Goal: Transaction & Acquisition: Purchase product/service

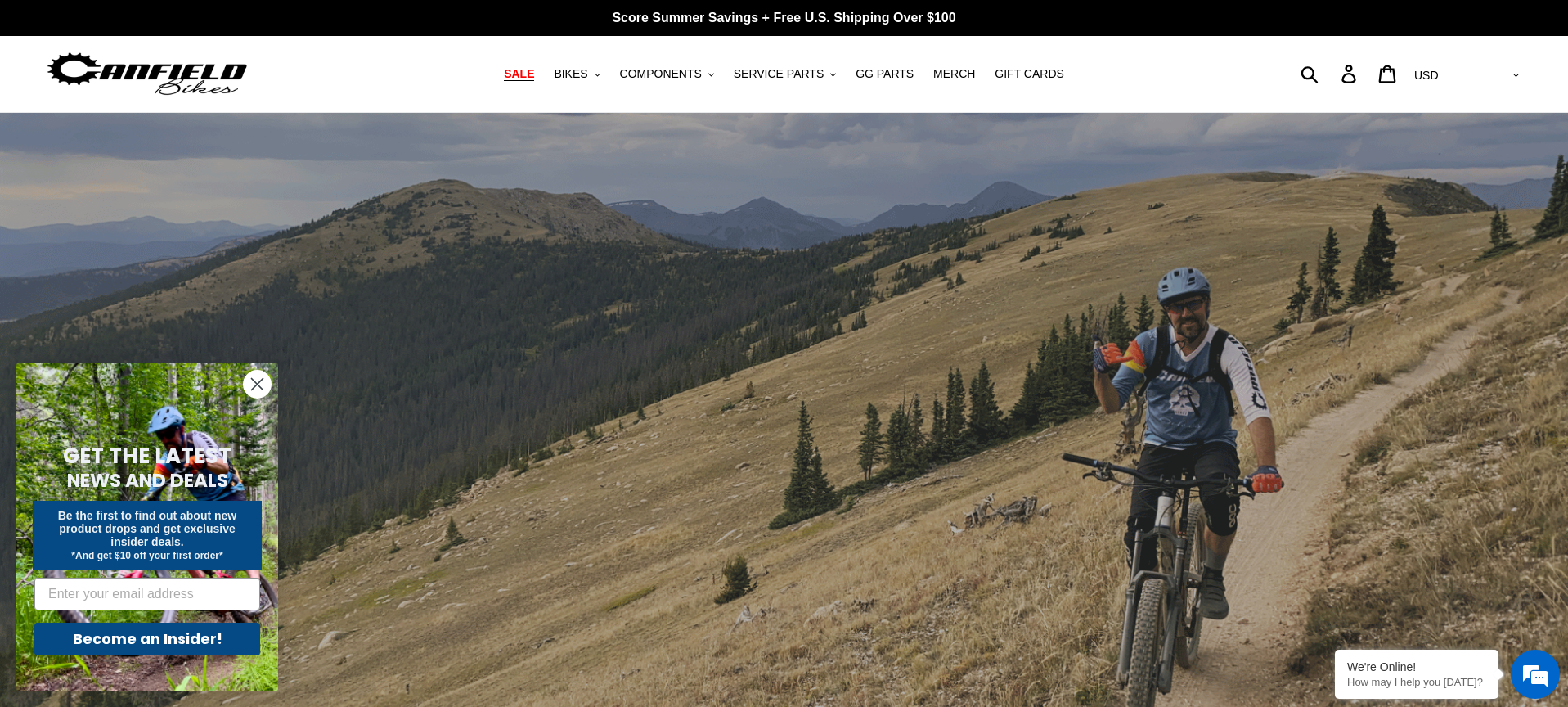
click at [534, 72] on span "SALE" at bounding box center [519, 74] width 30 height 14
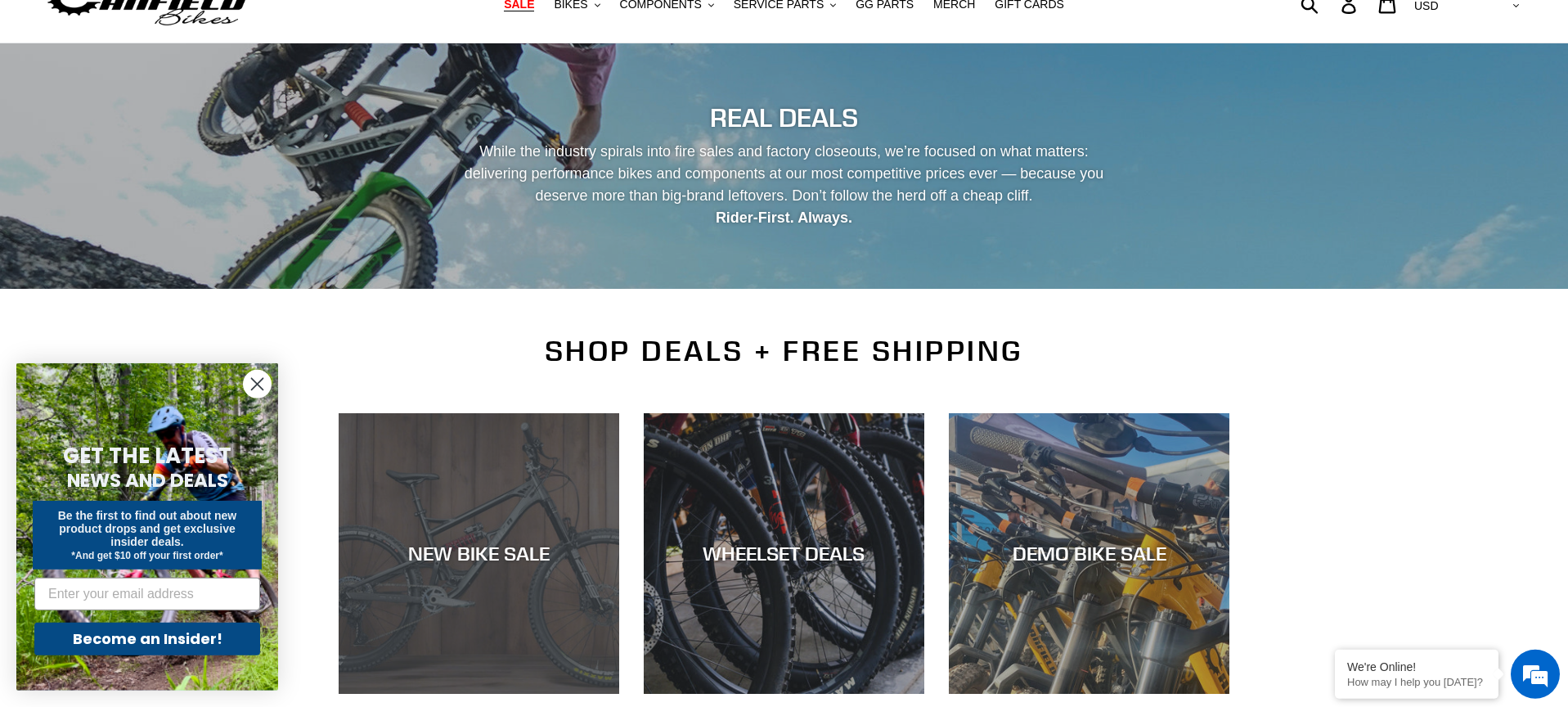
scroll to position [170, 0]
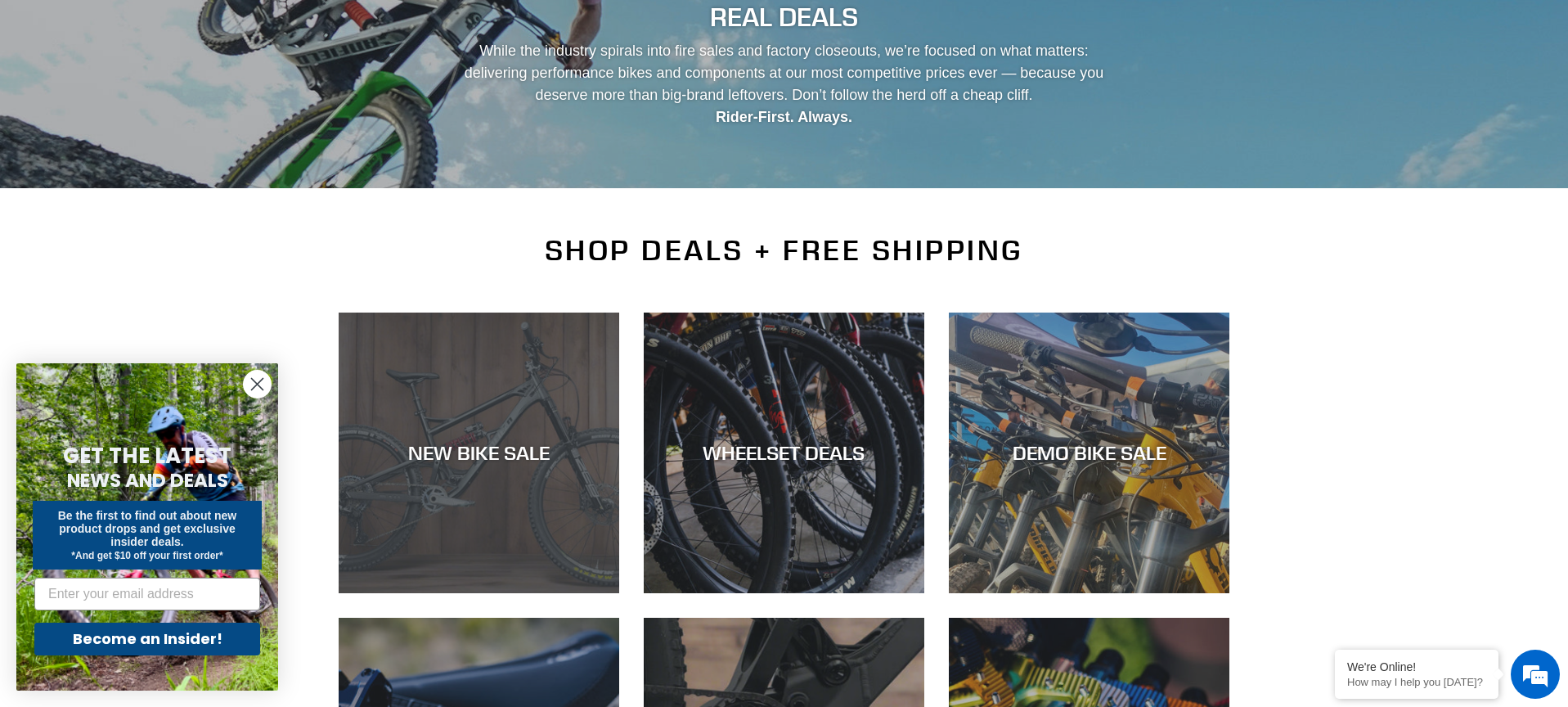
click at [434, 593] on div "NEW BIKE SALE" at bounding box center [478, 593] width 280 height 0
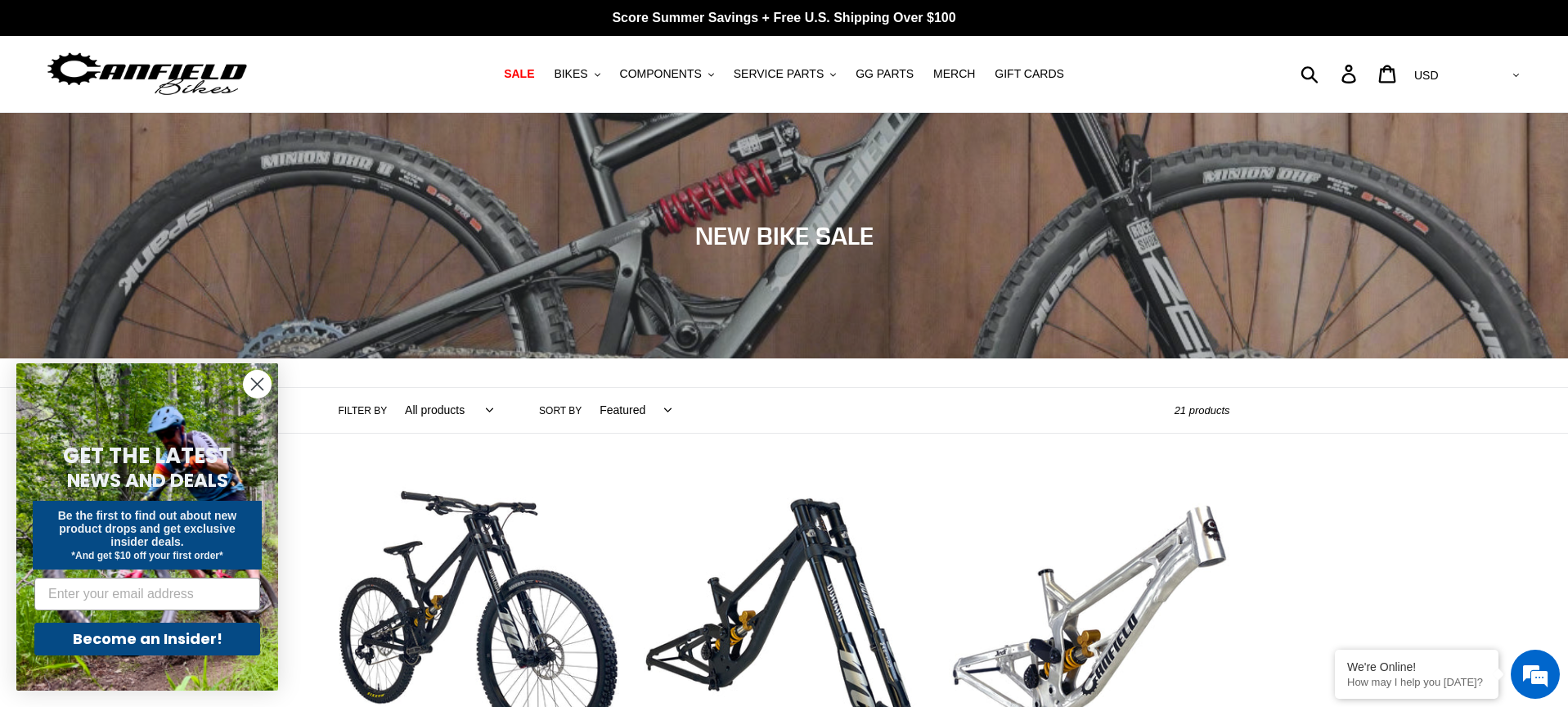
click at [163, 60] on img at bounding box center [147, 74] width 205 height 52
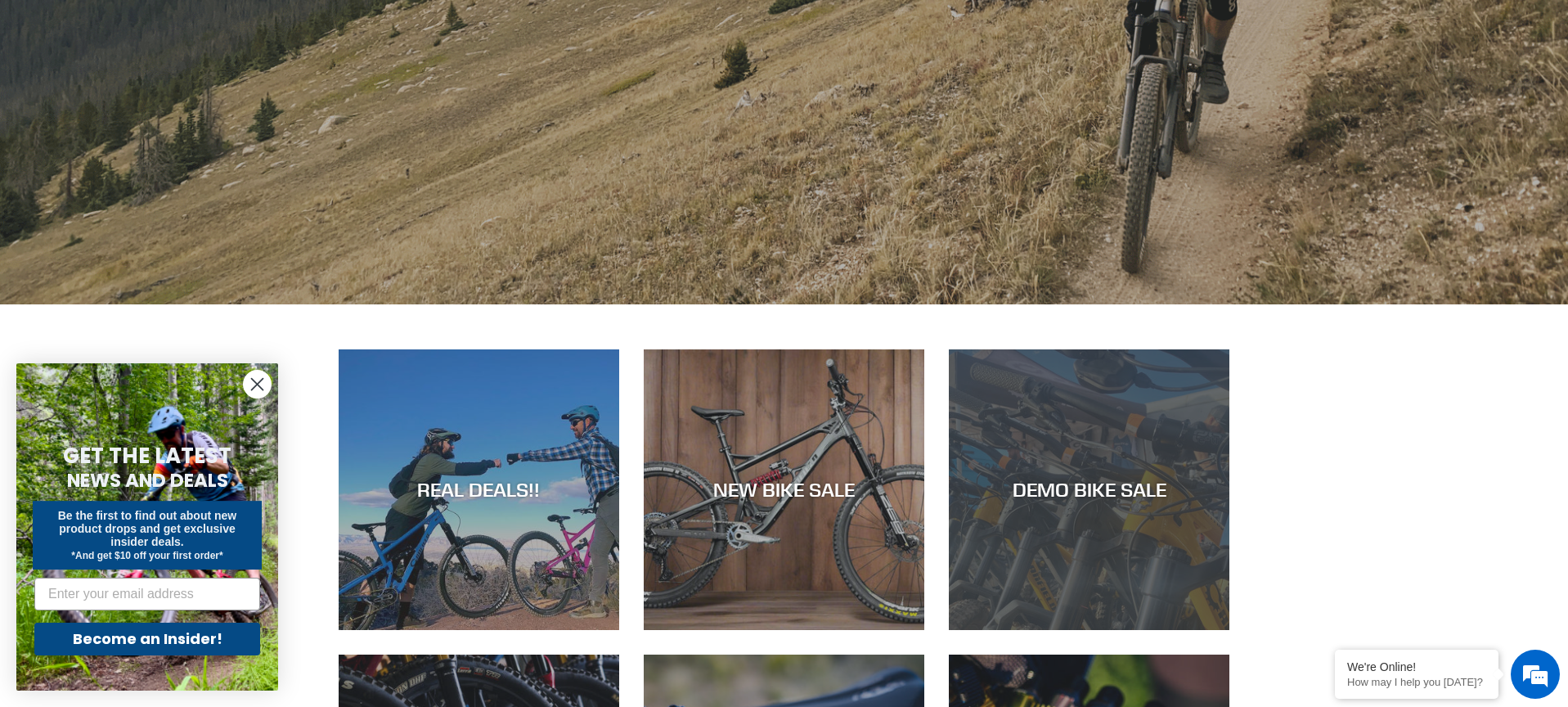
scroll to position [524, 0]
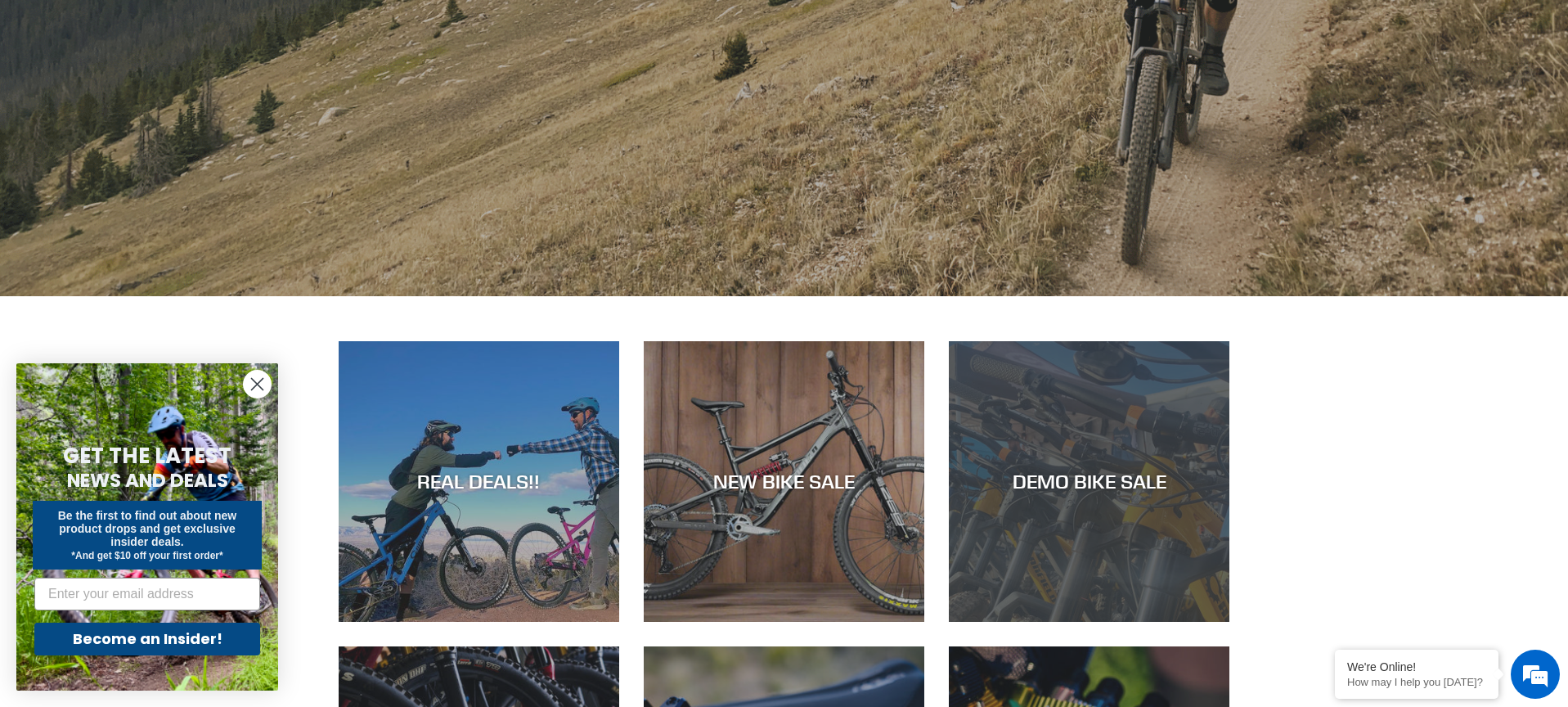
click at [1105, 622] on div "DEMO BIKE SALE" at bounding box center [1088, 622] width 280 height 0
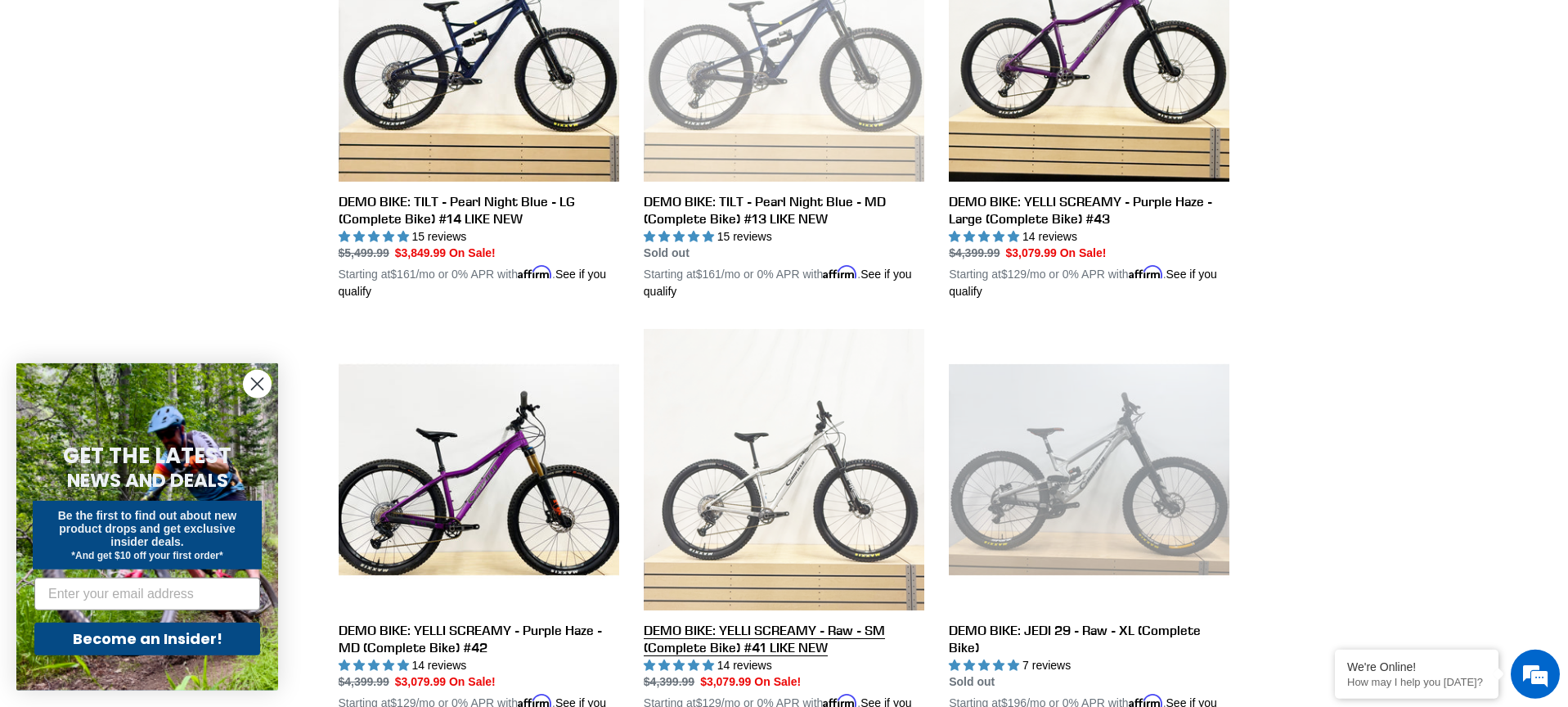
scroll to position [1008, 0]
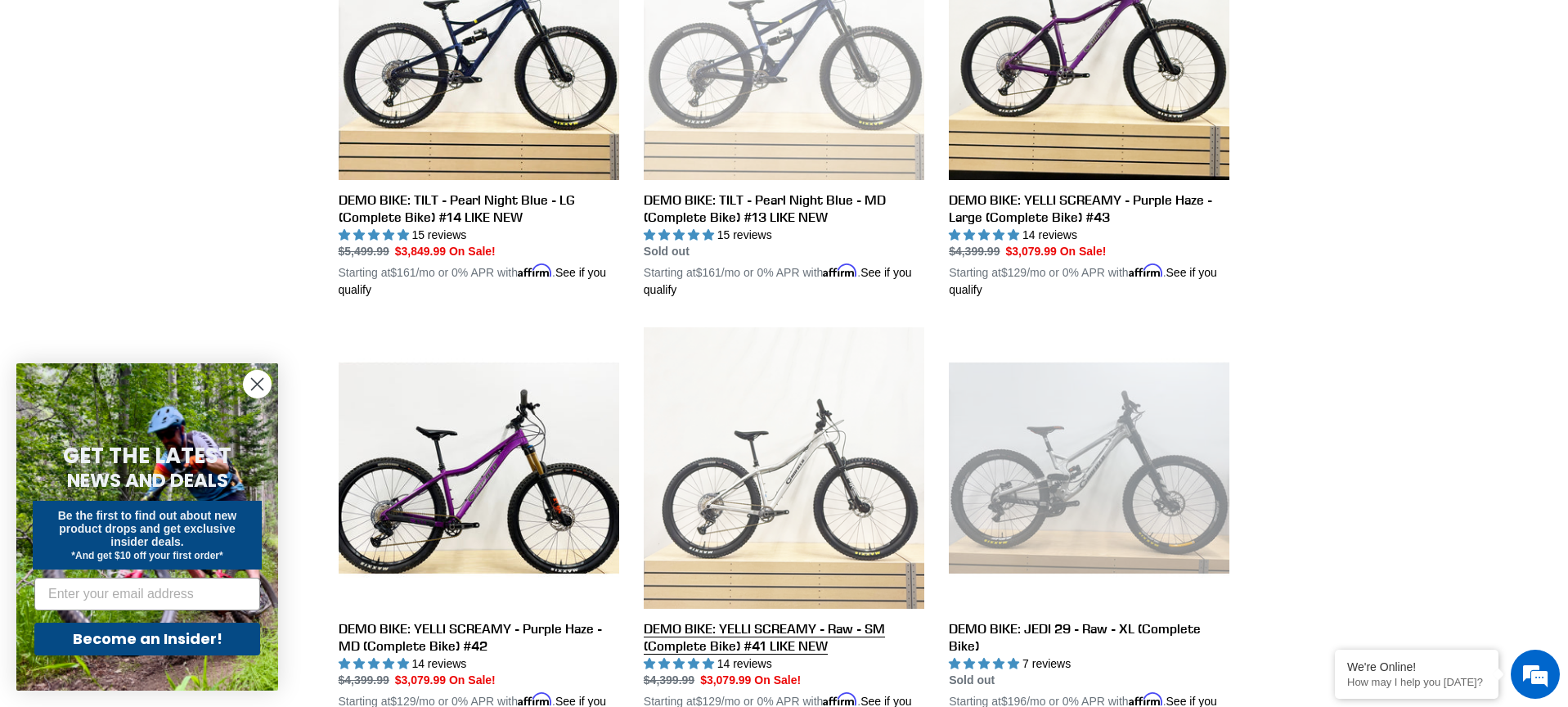
click at [820, 625] on link "DEMO BIKE: YELLI SCREAMY - Raw - SM (Complete Bike) #41 LIKE NEW" at bounding box center [784, 527] width 280 height 400
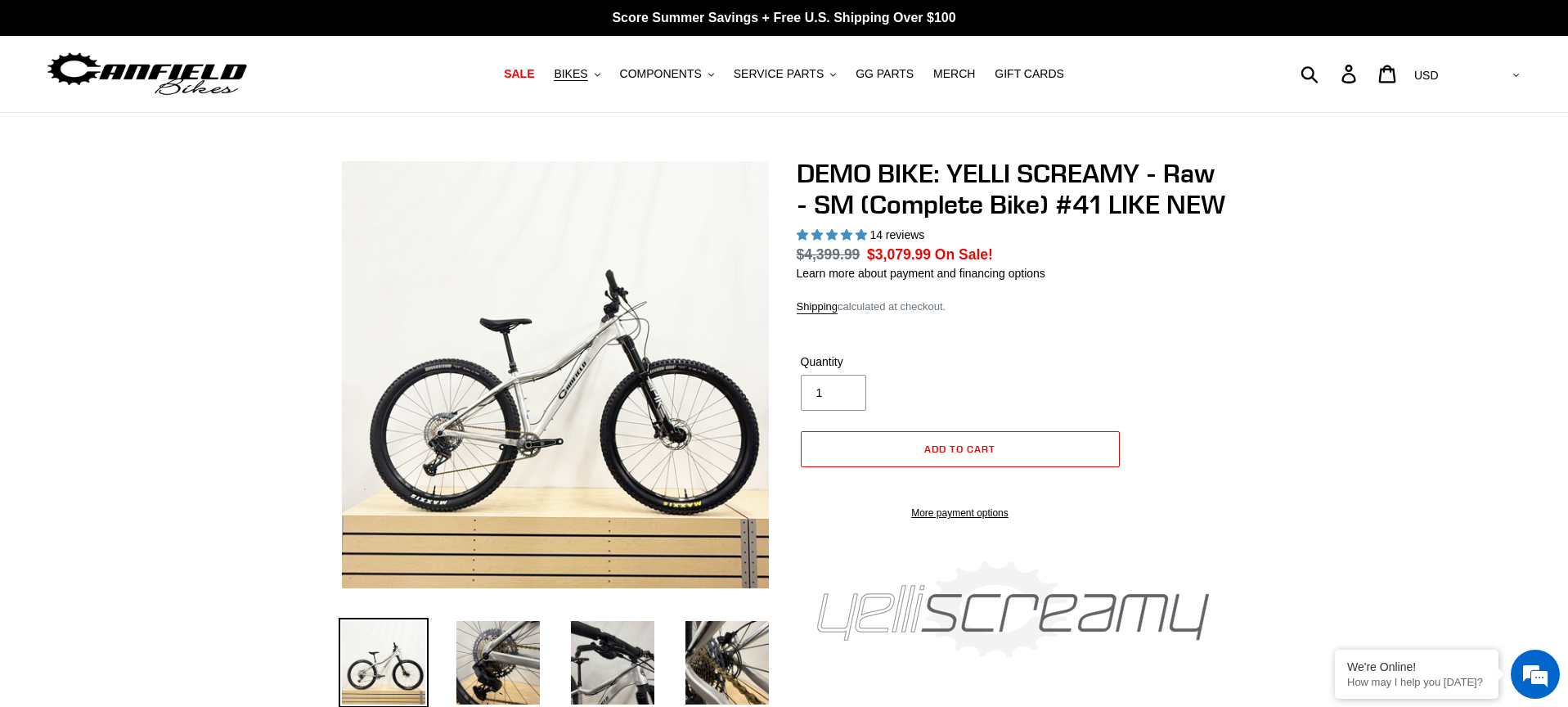
select select "highest-rating"
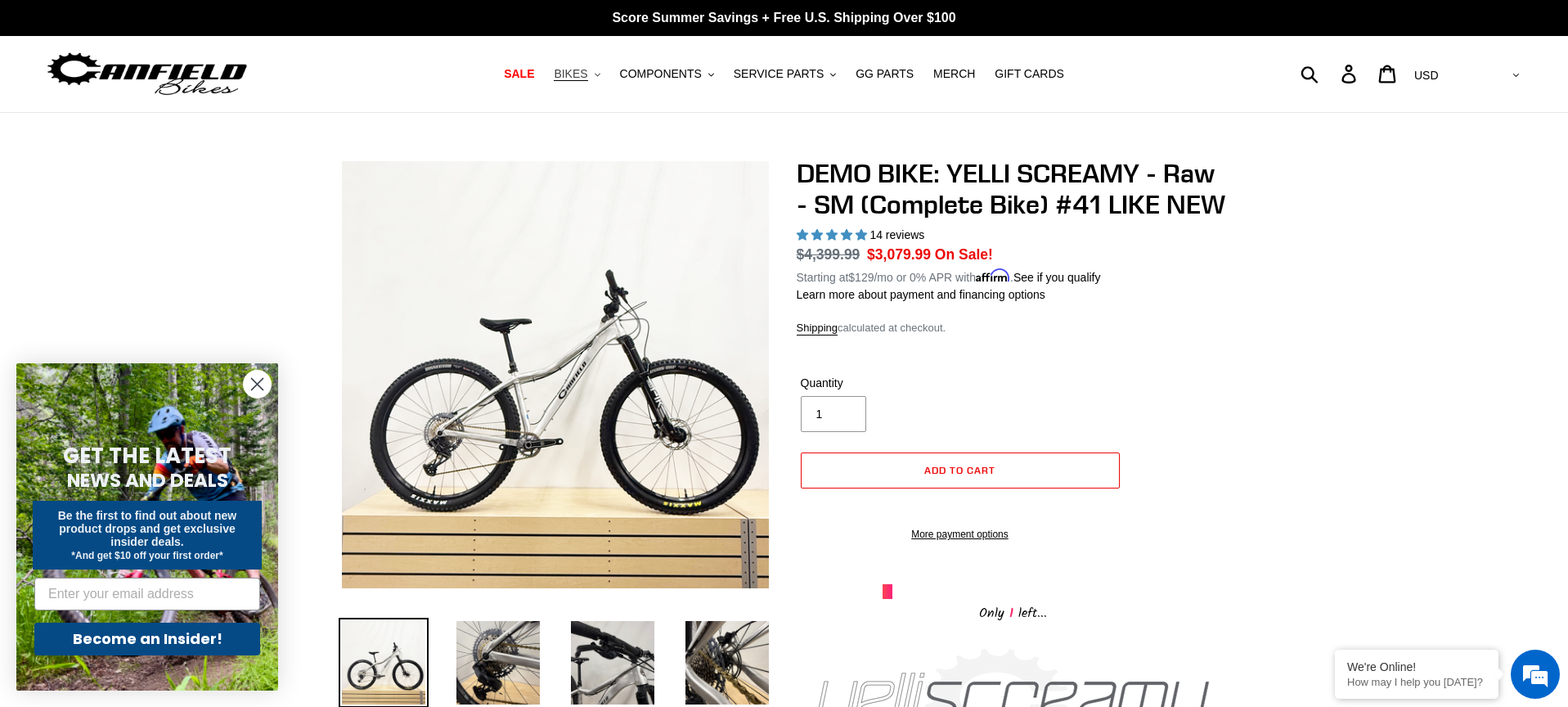
click at [587, 72] on span "BIKES" at bounding box center [570, 74] width 34 height 14
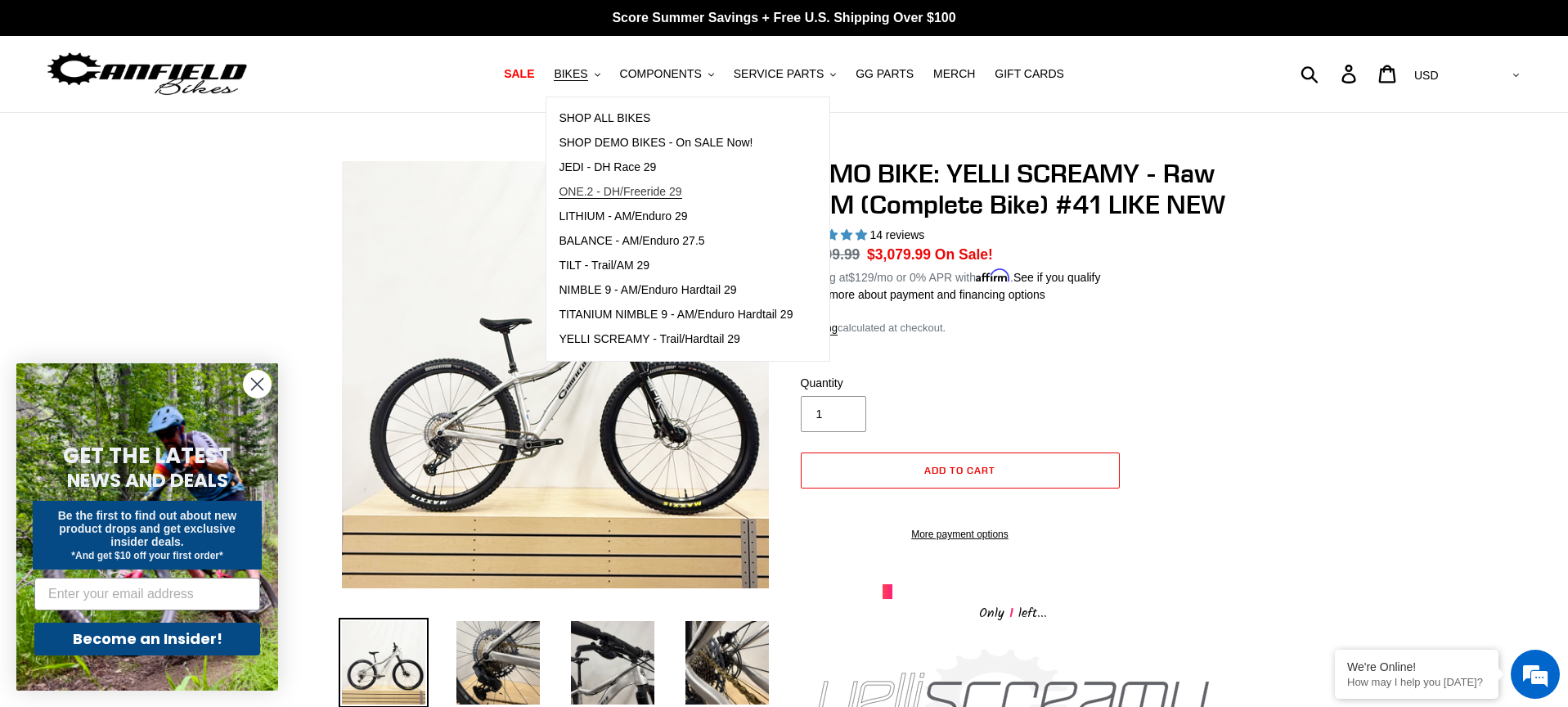
click at [639, 191] on span "ONE.2 - DH/Freeride 29" at bounding box center [620, 192] width 123 height 14
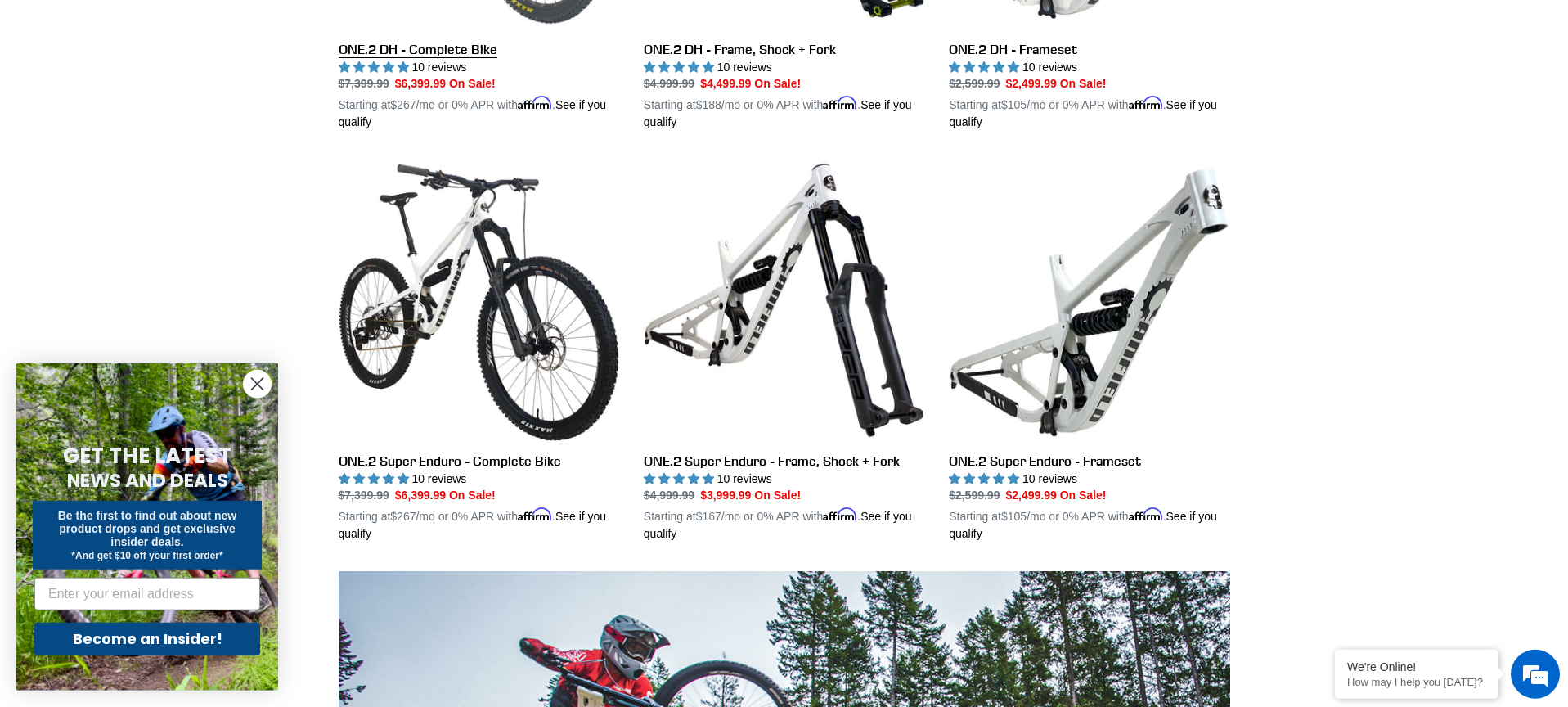
scroll to position [681, 0]
